Goal: Find specific page/section: Find specific page/section

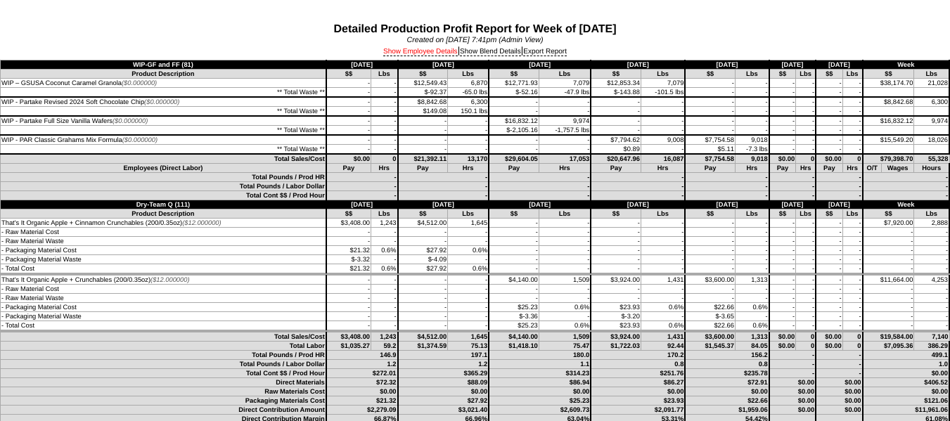
click at [440, 48] on link "Show Employee Details" at bounding box center [420, 52] width 75 height 8
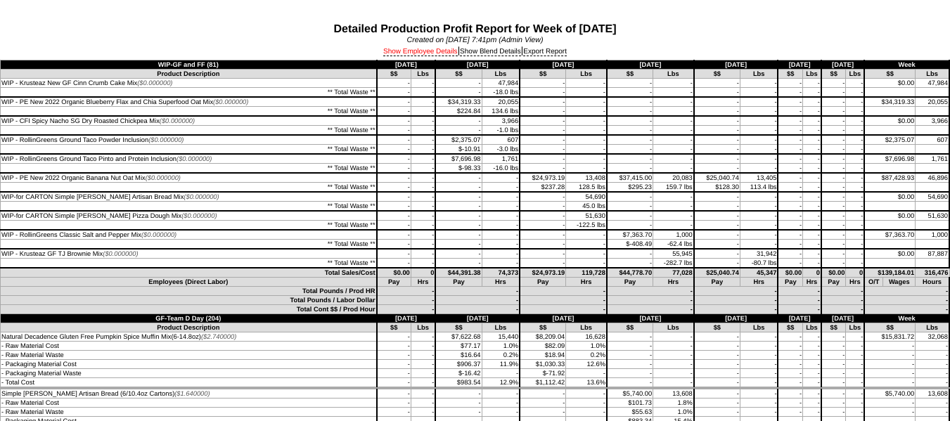
click at [411, 51] on link "Show Employee Details" at bounding box center [420, 52] width 75 height 8
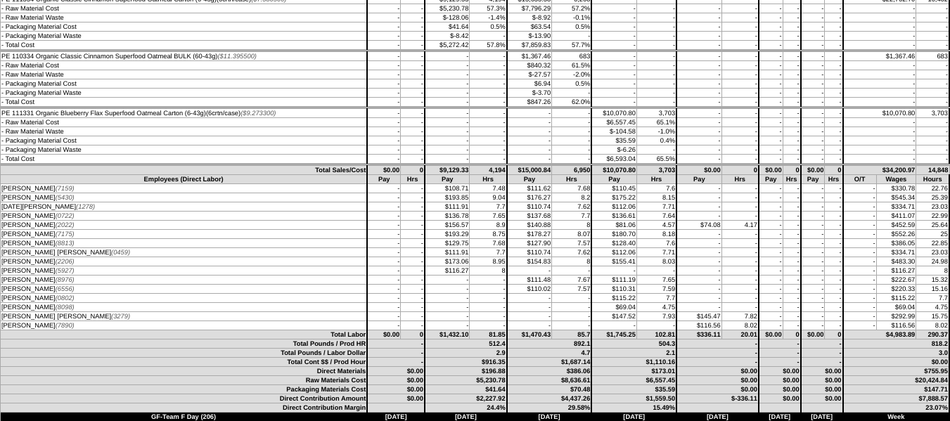
scroll to position [703, 0]
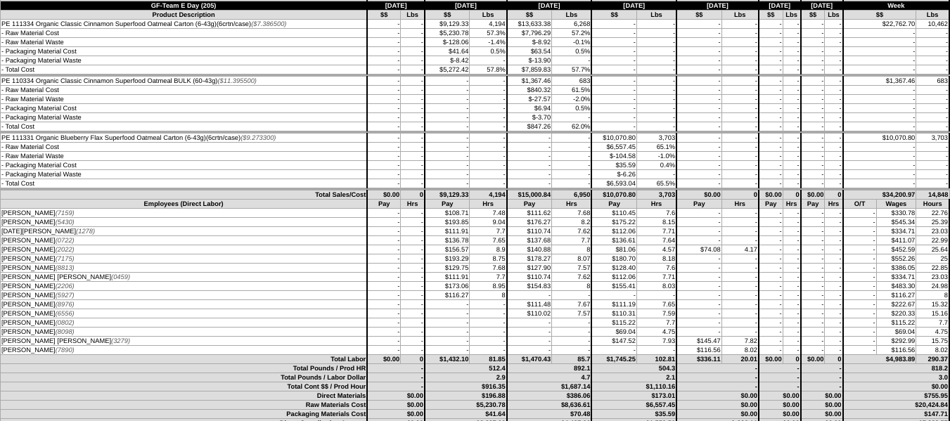
drag, startPoint x: 737, startPoint y: 249, endPoint x: 0, endPoint y: 248, distance: 737.3
click at [1, 248] on tr "FABIOLA RAMIREZ (2022) - - $156.57 8.9 $140.88 8 $81.06" at bounding box center [475, 249] width 949 height 9
click at [678, 171] on td "-" at bounding box center [698, 174] width 45 height 9
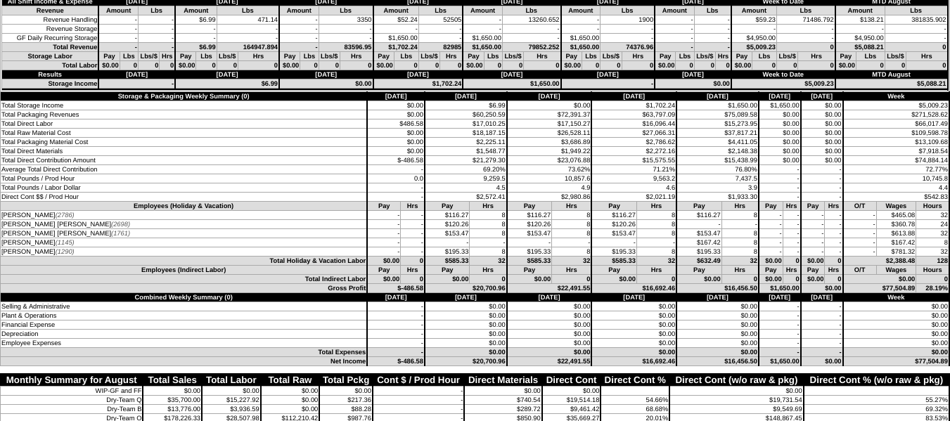
scroll to position [4709, 0]
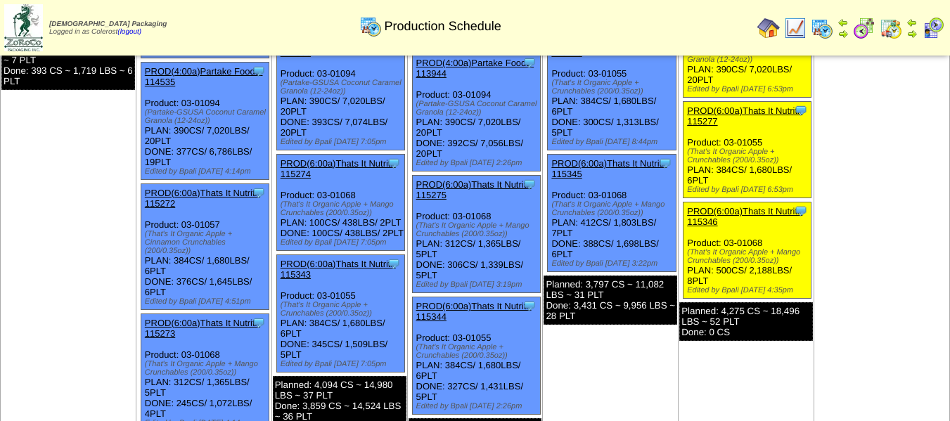
scroll to position [234, 0]
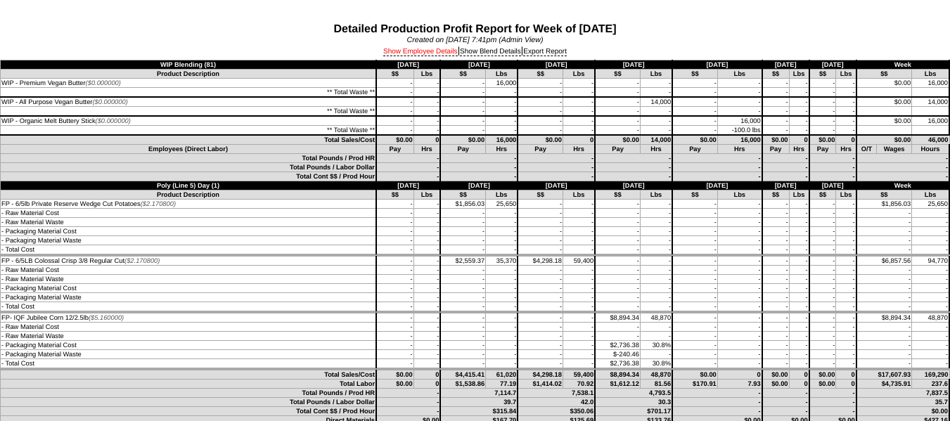
click at [410, 51] on link "Show Employee Details" at bounding box center [420, 52] width 75 height 8
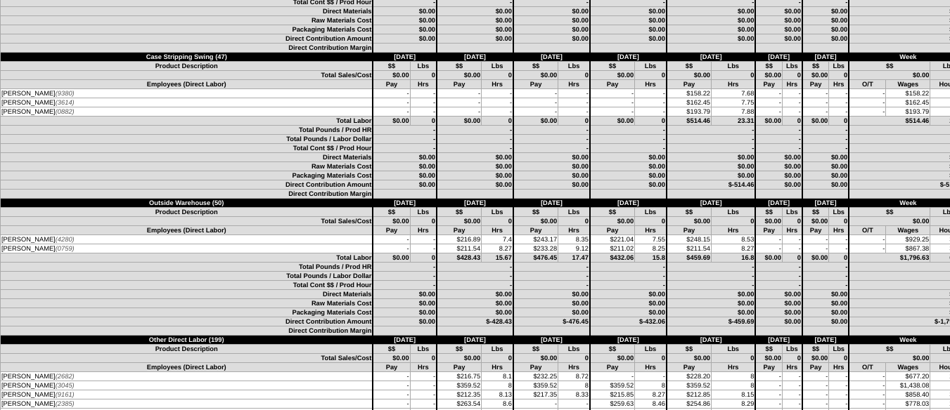
scroll to position [4569, 0]
